Goal: Information Seeking & Learning: Check status

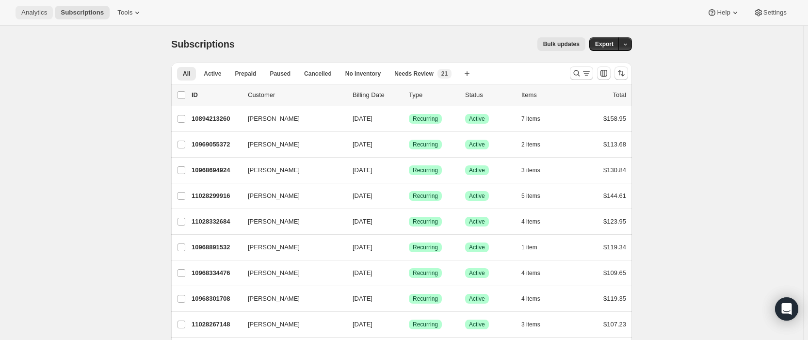
click at [33, 14] on span "Analytics" at bounding box center [34, 13] width 26 height 8
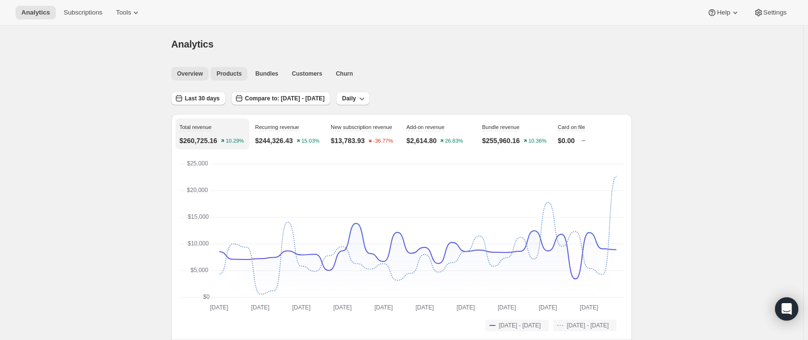
click at [228, 73] on span "Products" at bounding box center [228, 74] width 25 height 8
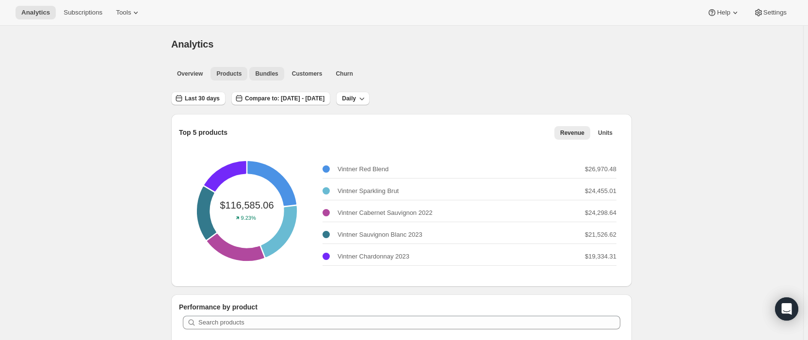
click at [266, 73] on span "Bundles" at bounding box center [266, 74] width 23 height 8
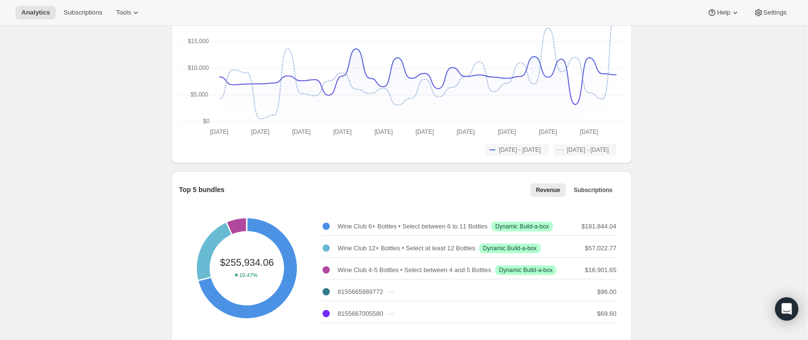
scroll to position [269, 0]
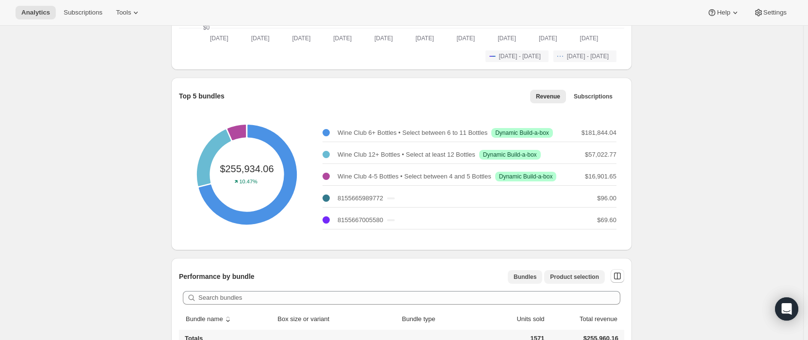
click at [577, 277] on span "Product selection" at bounding box center [574, 277] width 49 height 8
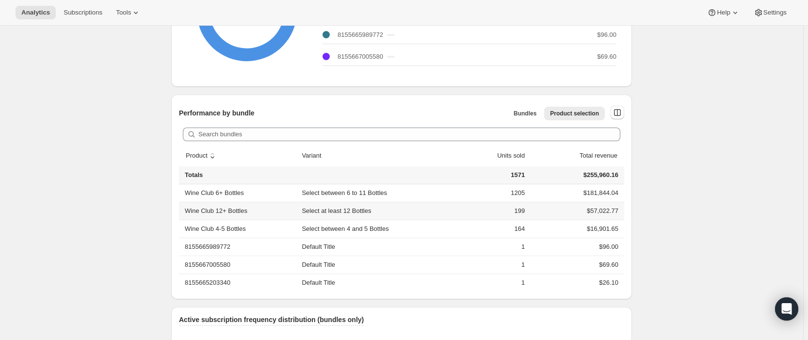
scroll to position [402, 0]
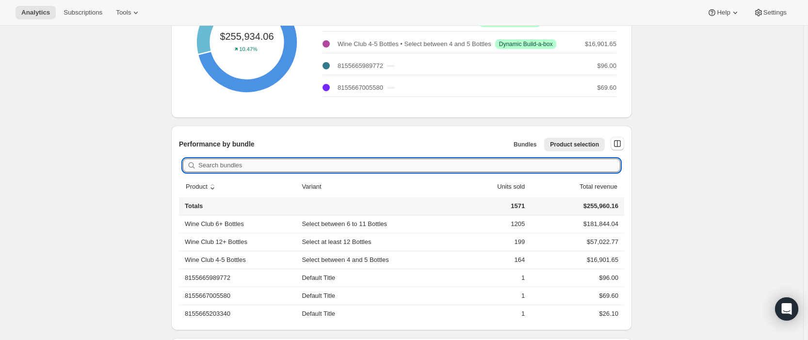
click at [237, 165] on input "Search bundles" at bounding box center [409, 166] width 422 height 14
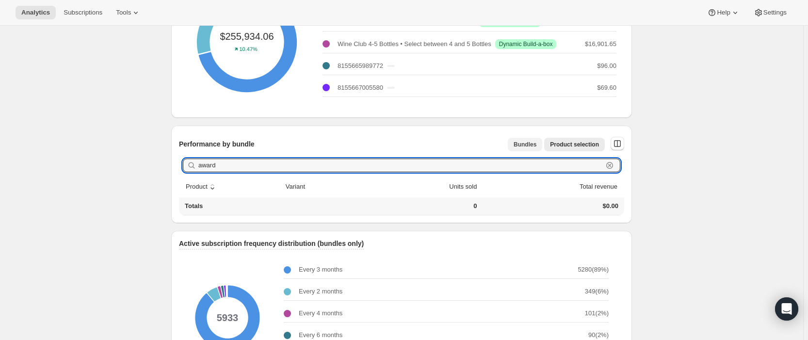
type input "award"
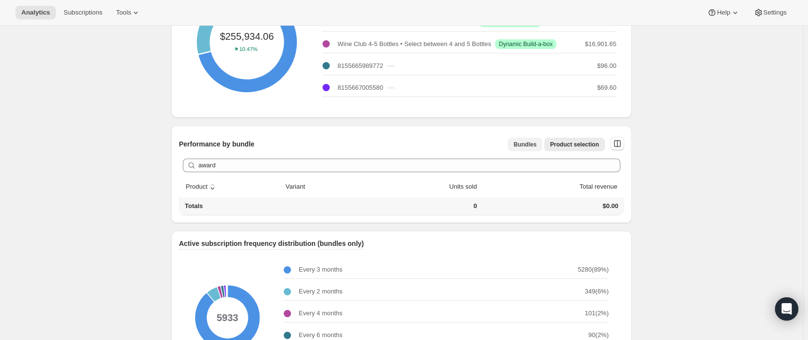
click at [531, 143] on span "Bundles" at bounding box center [525, 145] width 23 height 8
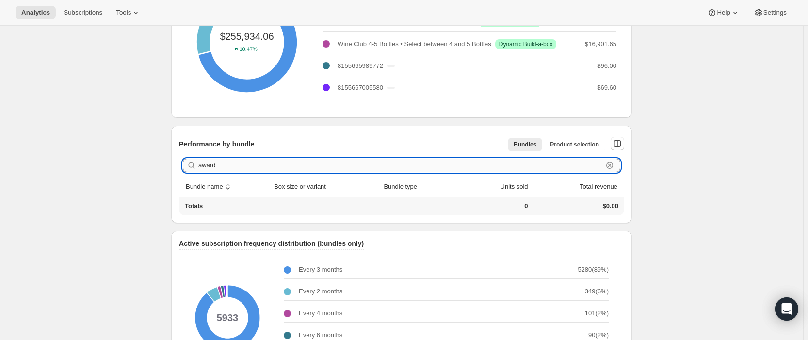
click at [221, 163] on input "award" at bounding box center [400, 166] width 405 height 14
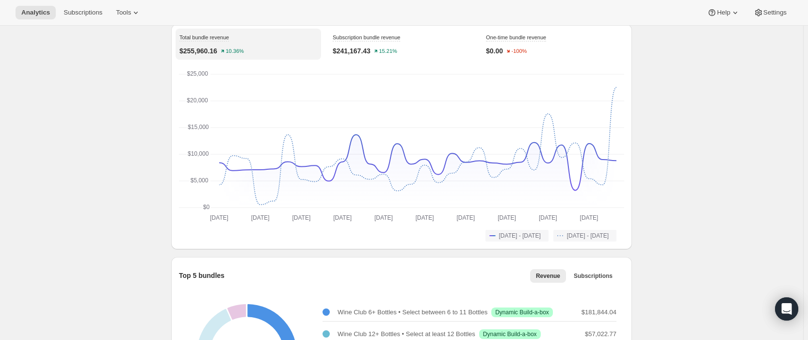
scroll to position [0, 0]
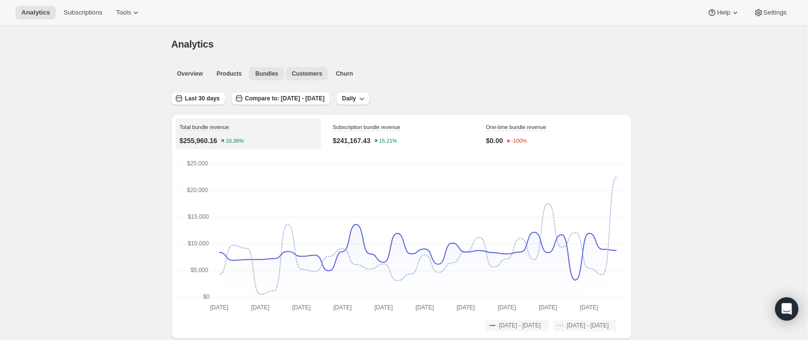
click at [304, 71] on span "Customers" at bounding box center [307, 74] width 31 height 8
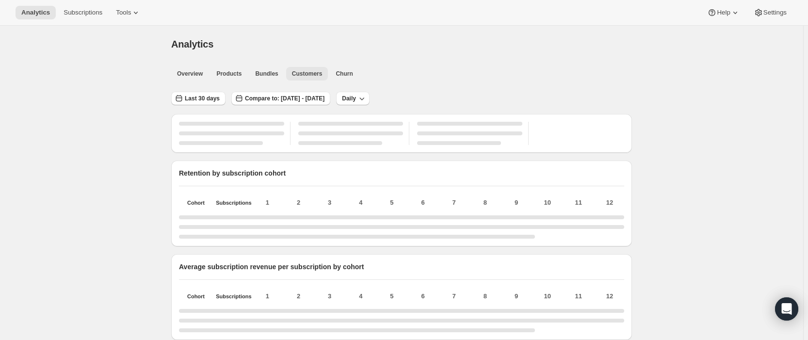
click at [232, 71] on span "Products" at bounding box center [228, 74] width 25 height 8
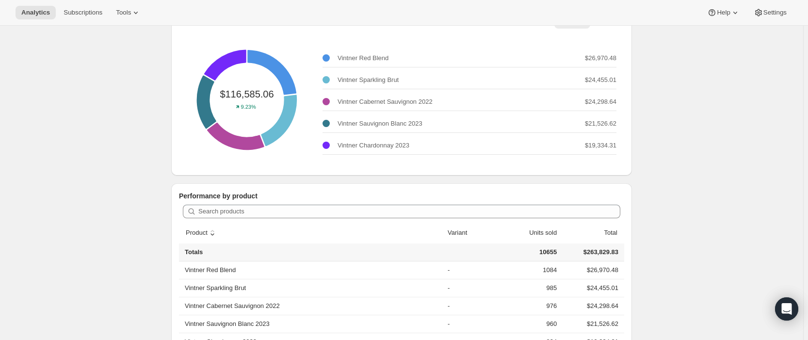
scroll to position [44, 0]
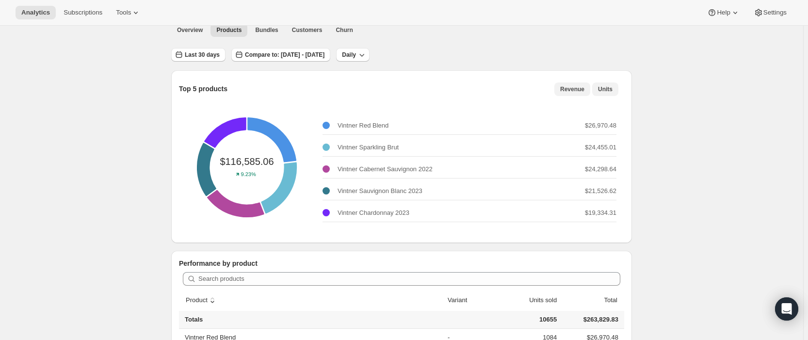
click at [607, 88] on span "Units" at bounding box center [605, 89] width 15 height 8
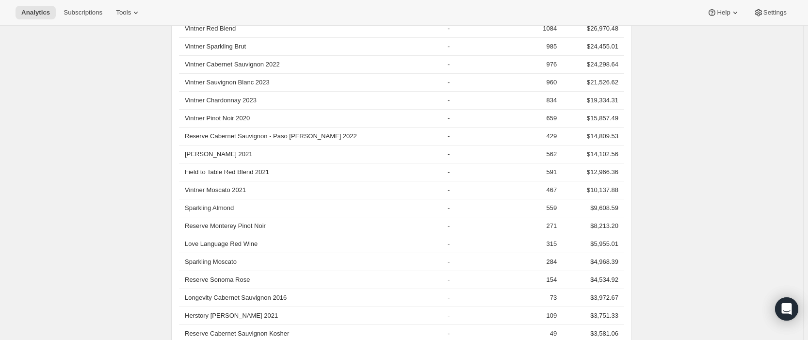
scroll to position [0, 0]
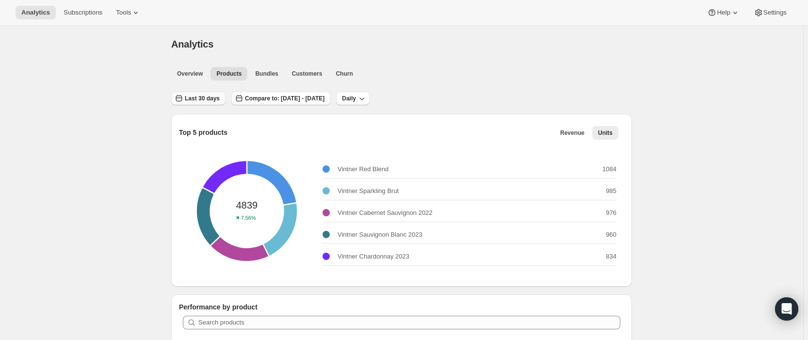
click at [186, 100] on button "Last 30 days" at bounding box center [198, 99] width 54 height 14
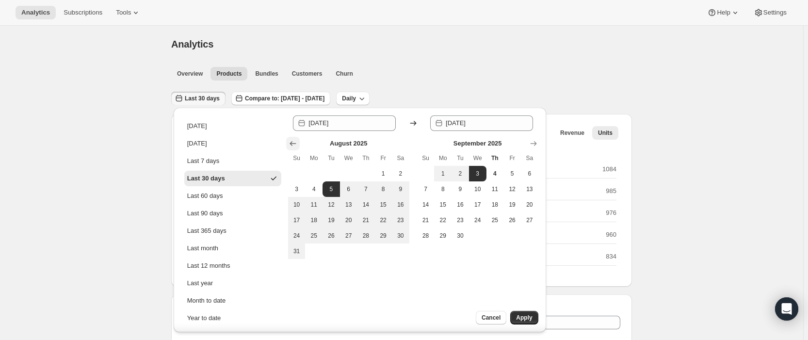
click at [292, 139] on icon "Show previous month, July 2025" at bounding box center [293, 144] width 10 height 10
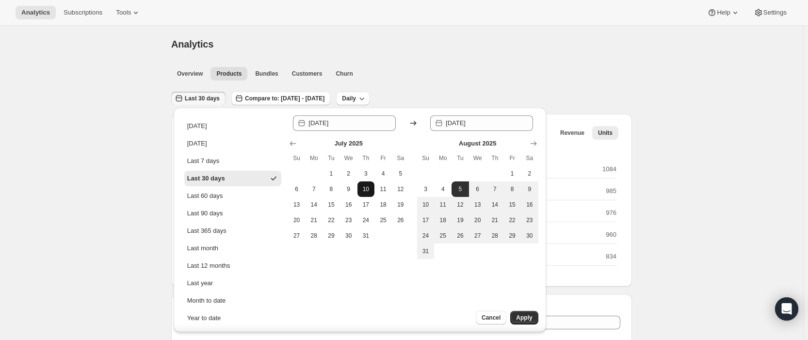
click at [361, 192] on span "10" at bounding box center [366, 189] width 10 height 8
type input "2025-07-10"
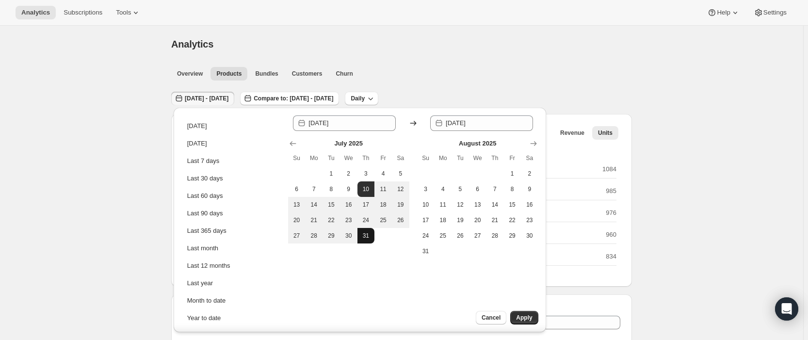
click at [367, 232] on span "31" at bounding box center [366, 236] width 10 height 8
type input "2025-07-31"
click at [522, 318] on span "Apply" at bounding box center [524, 318] width 16 height 8
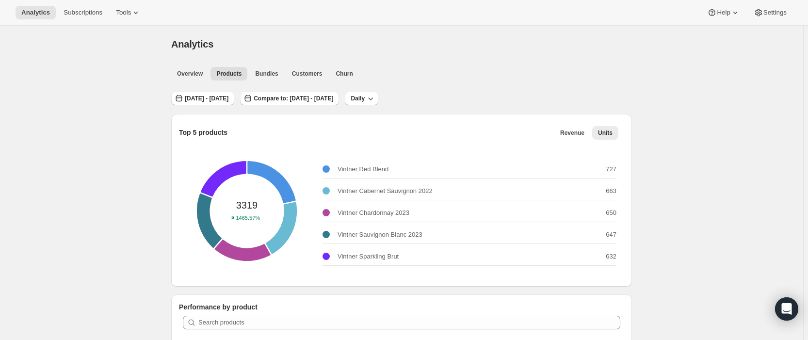
click at [480, 55] on div "Analytics. This page is ready Analytics" at bounding box center [401, 44] width 461 height 37
click at [375, 96] on icon "button" at bounding box center [371, 99] width 10 height 10
click at [516, 76] on ul "Overview Products Bundles Customers Churn More views" at bounding box center [398, 73] width 459 height 14
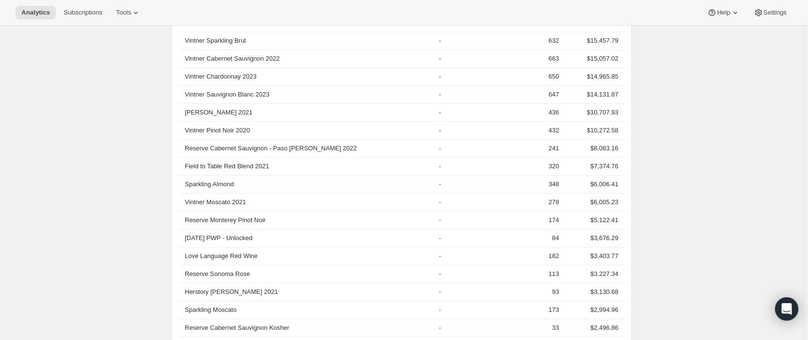
scroll to position [271, 0]
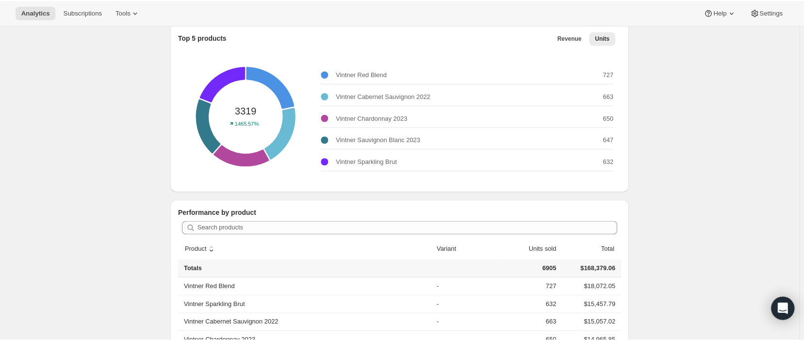
scroll to position [94, 0]
